Goal: Use online tool/utility

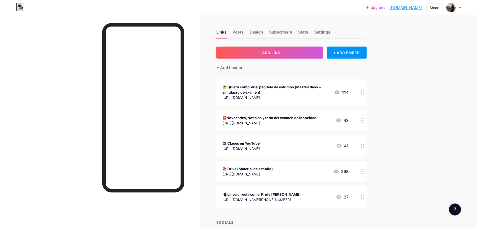
click at [255, 201] on div "[URL][DOMAIN_NAME][PHONE_NUMBER]" at bounding box center [261, 199] width 78 height 5
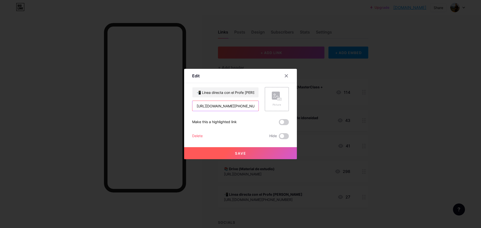
click at [237, 104] on input "[URL][DOMAIN_NAME][PHONE_NUMBER]" at bounding box center [225, 106] width 66 height 10
click at [245, 106] on input "[URL][DOMAIN_NAME][PHONE_NUMBER]" at bounding box center [225, 106] width 66 height 10
click at [253, 105] on input "[URL][DOMAIN_NAME][PHONE_NUMBER]" at bounding box center [225, 106] width 66 height 10
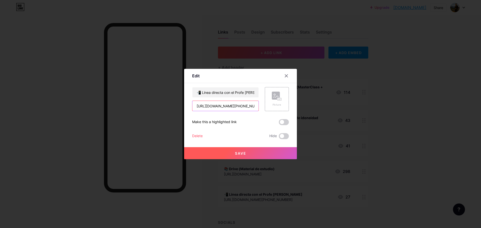
click at [253, 105] on input "[URL][DOMAIN_NAME][PHONE_NUMBER]" at bounding box center [225, 106] width 66 height 10
click at [286, 76] on icon at bounding box center [286, 76] width 3 height 3
